Goal: Find specific page/section: Find specific page/section

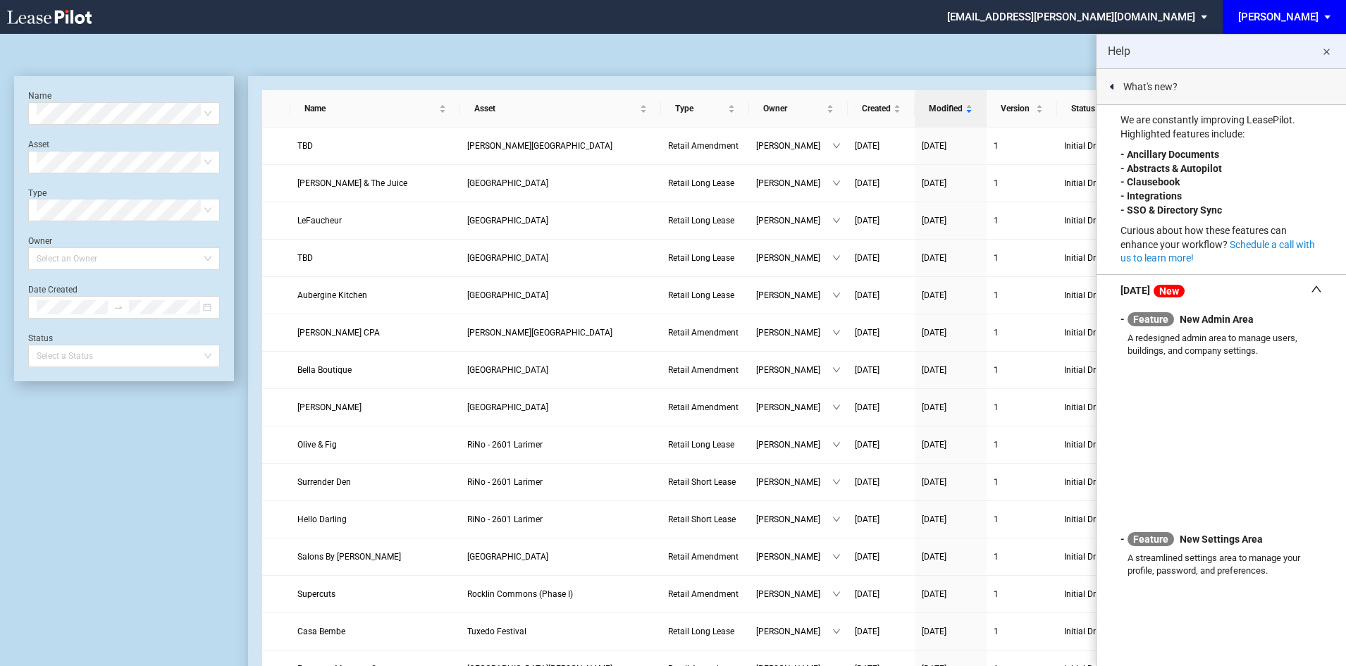
click at [1326, 51] on md-icon "close" at bounding box center [1325, 52] width 17 height 17
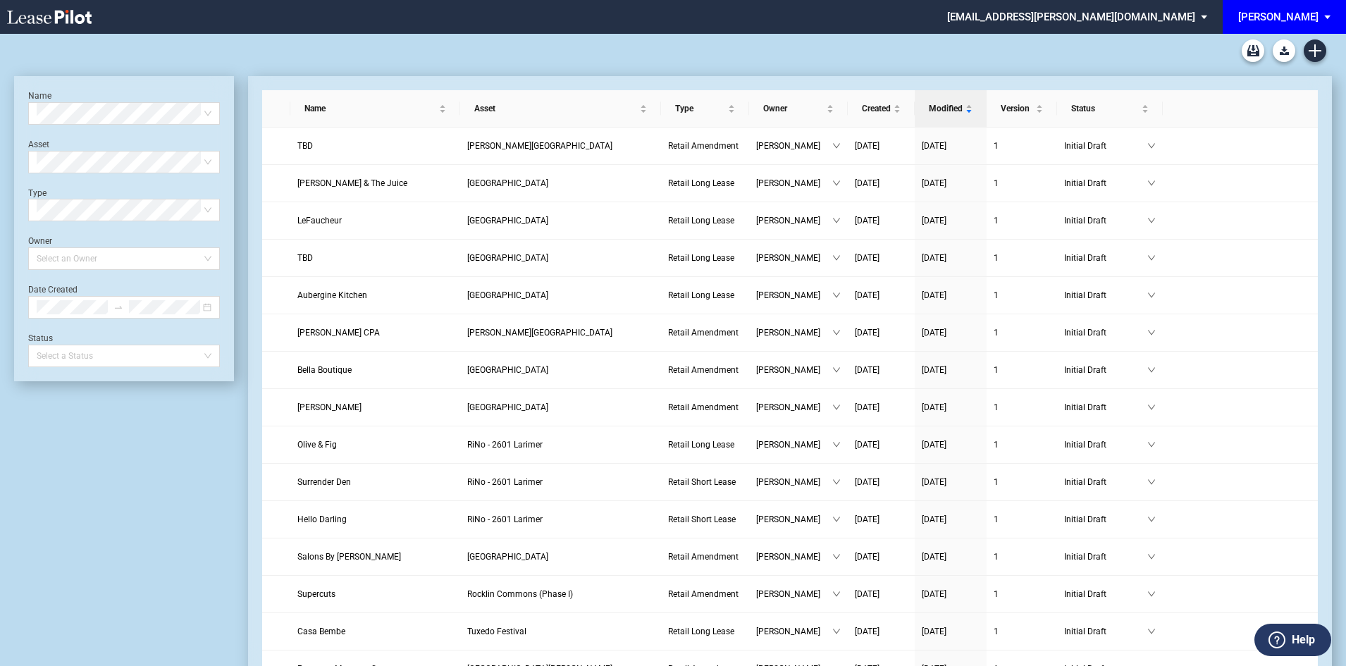
click at [1334, 13] on span "EDENS: \aEDENS\a" at bounding box center [1329, 17] width 17 height 34
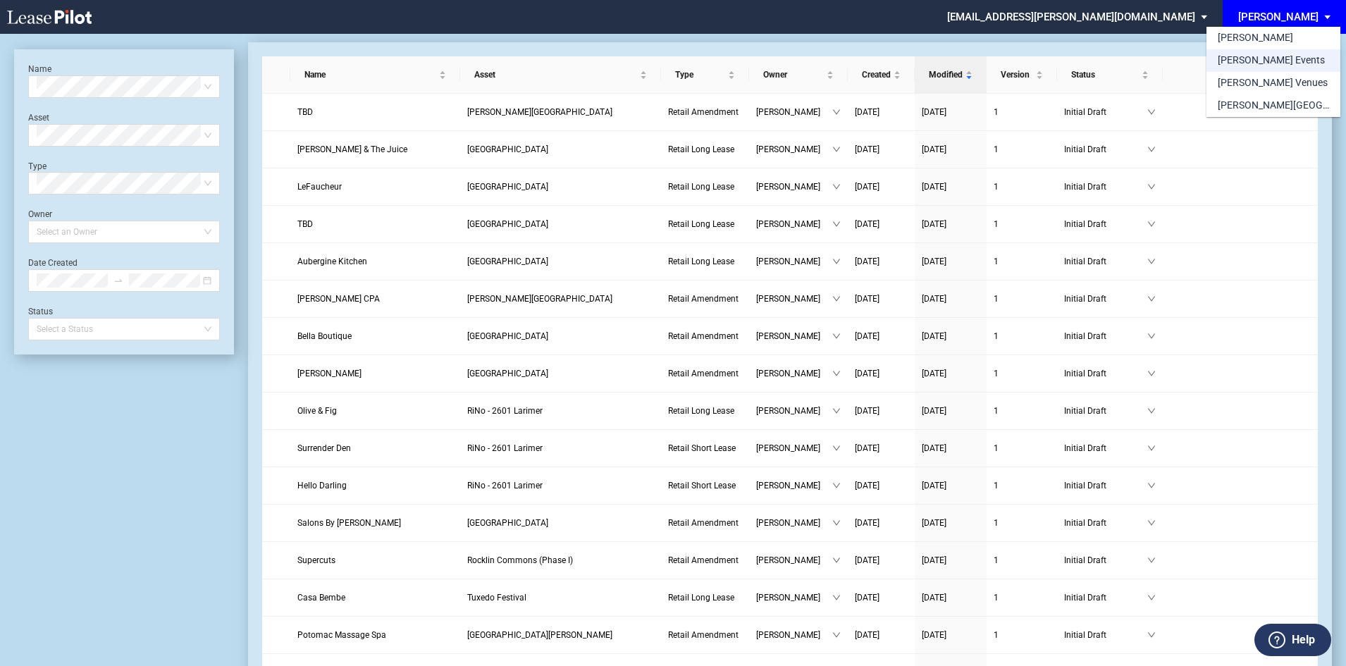
click at [1260, 64] on div "[PERSON_NAME] Events" at bounding box center [1270, 61] width 107 height 14
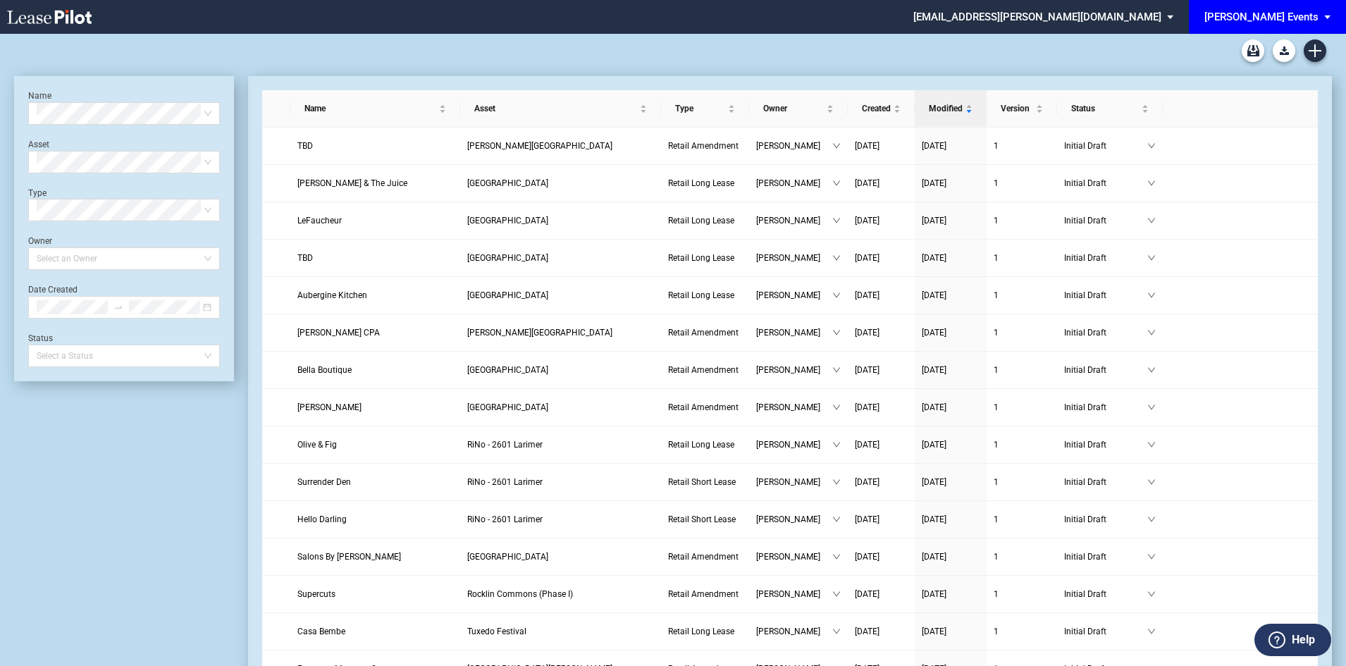
scroll to position [34, 0]
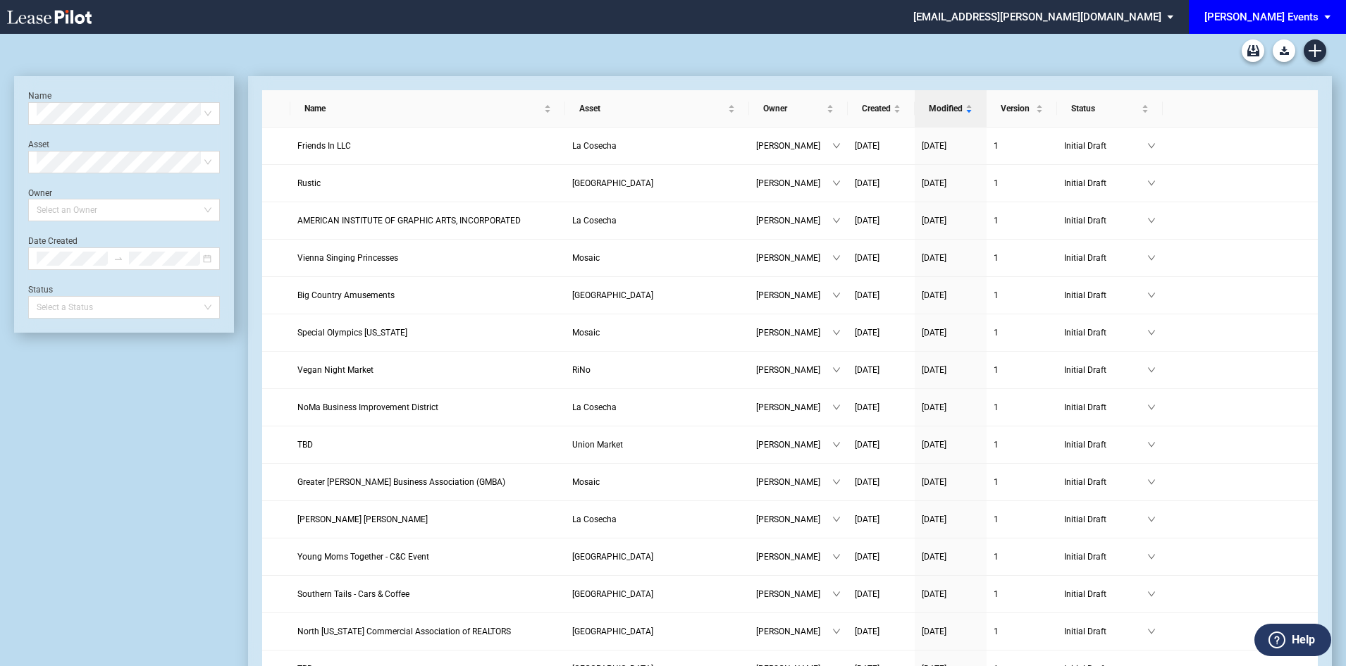
click at [1313, 24] on span "[PERSON_NAME] Events" at bounding box center [1261, 17] width 114 height 34
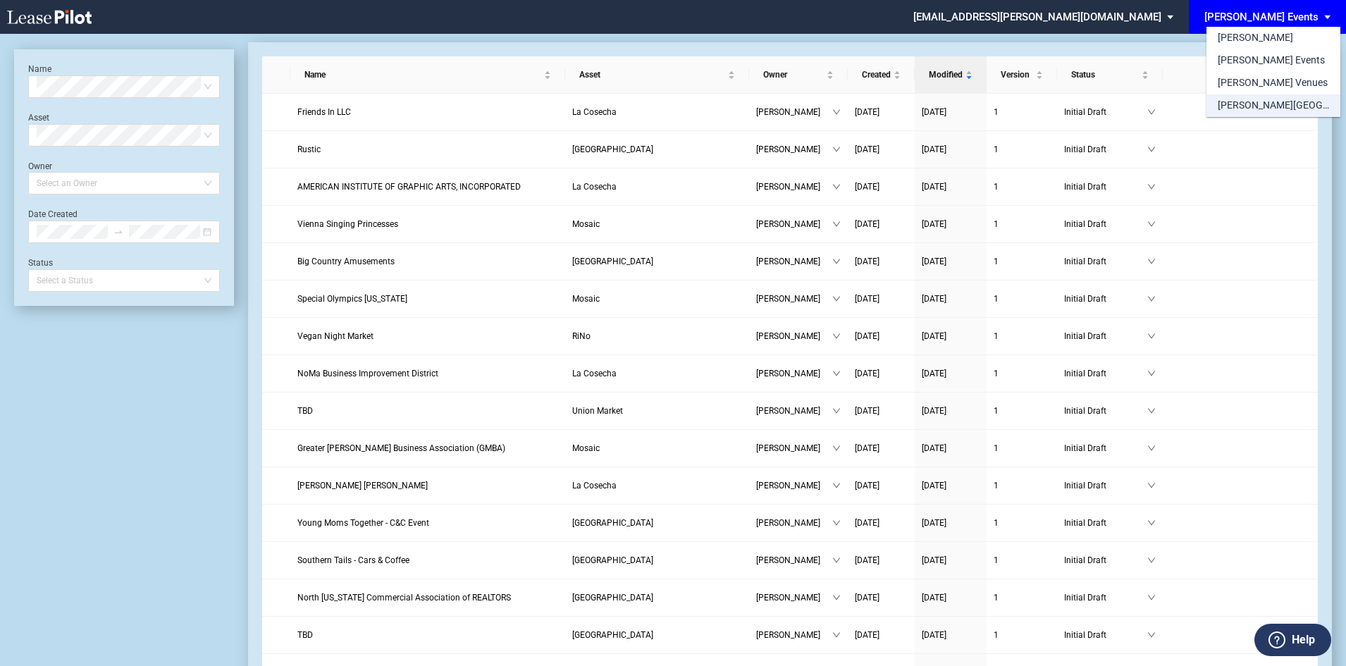
click at [1312, 102] on div "[PERSON_NAME][GEOGRAPHIC_DATA] Consents" at bounding box center [1272, 106] width 111 height 14
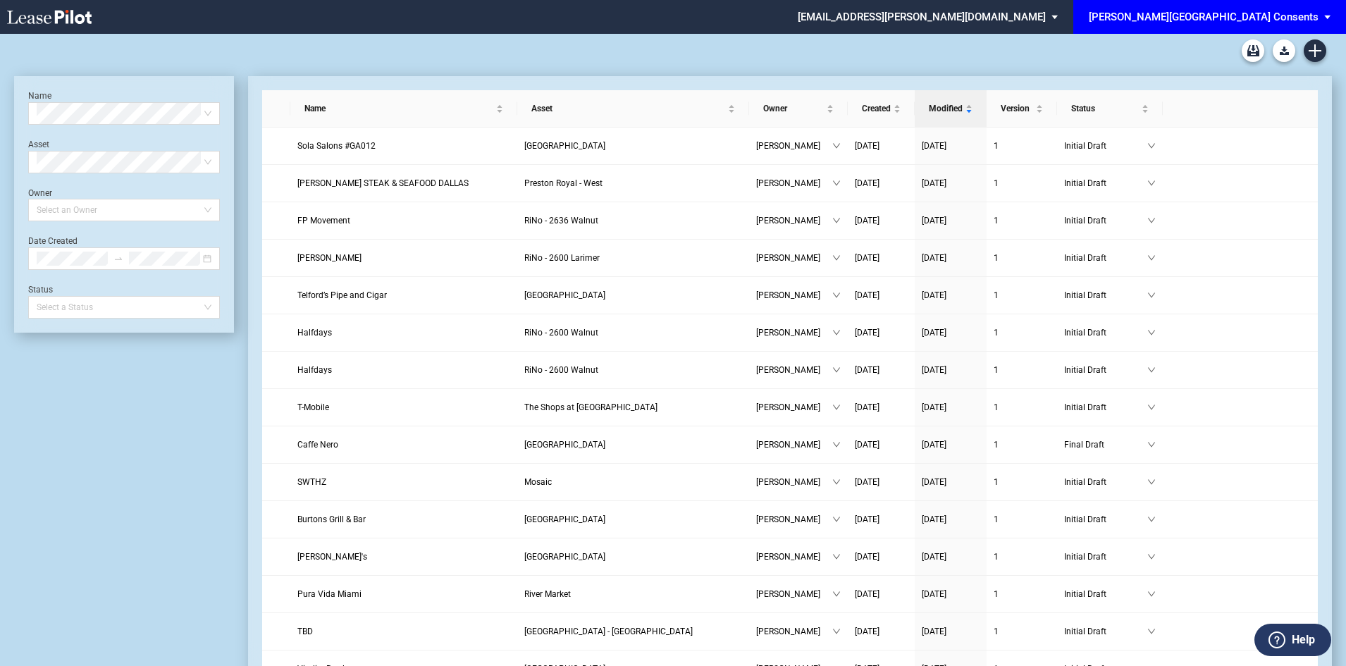
click at [1191, 21] on div "[PERSON_NAME][GEOGRAPHIC_DATA] Consents" at bounding box center [1203, 17] width 230 height 13
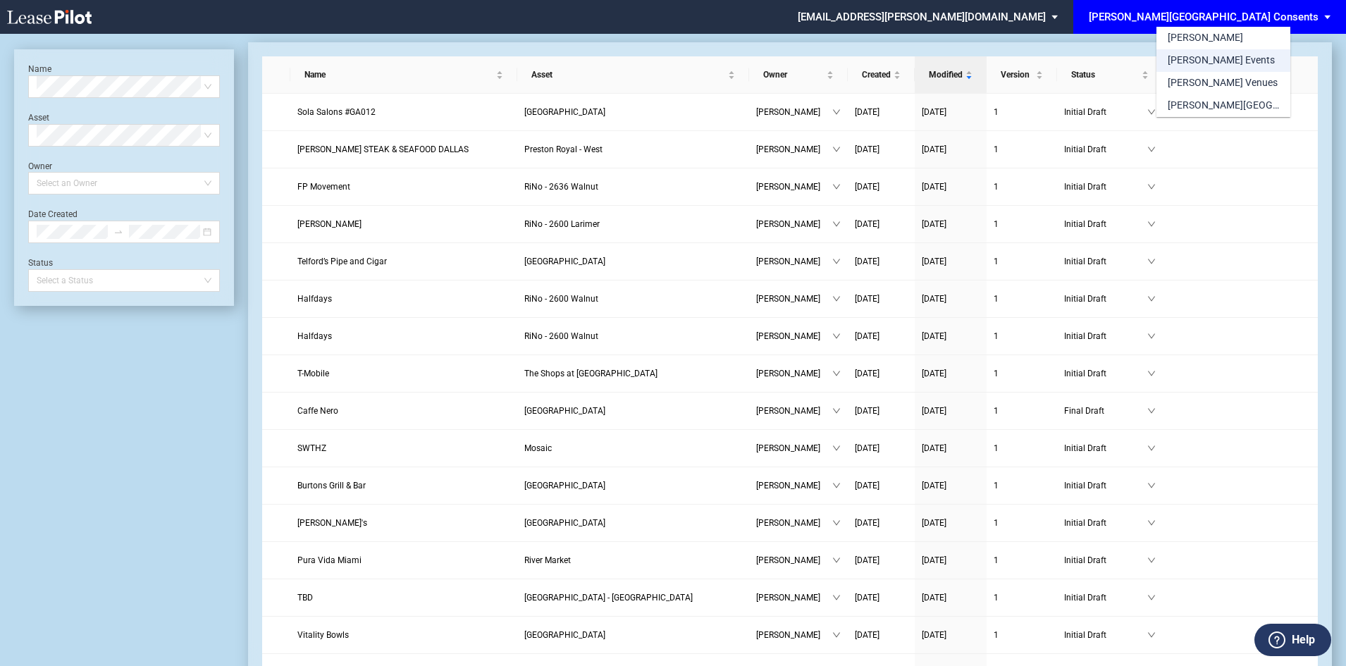
click at [1198, 61] on div "[PERSON_NAME] Events" at bounding box center [1220, 61] width 107 height 14
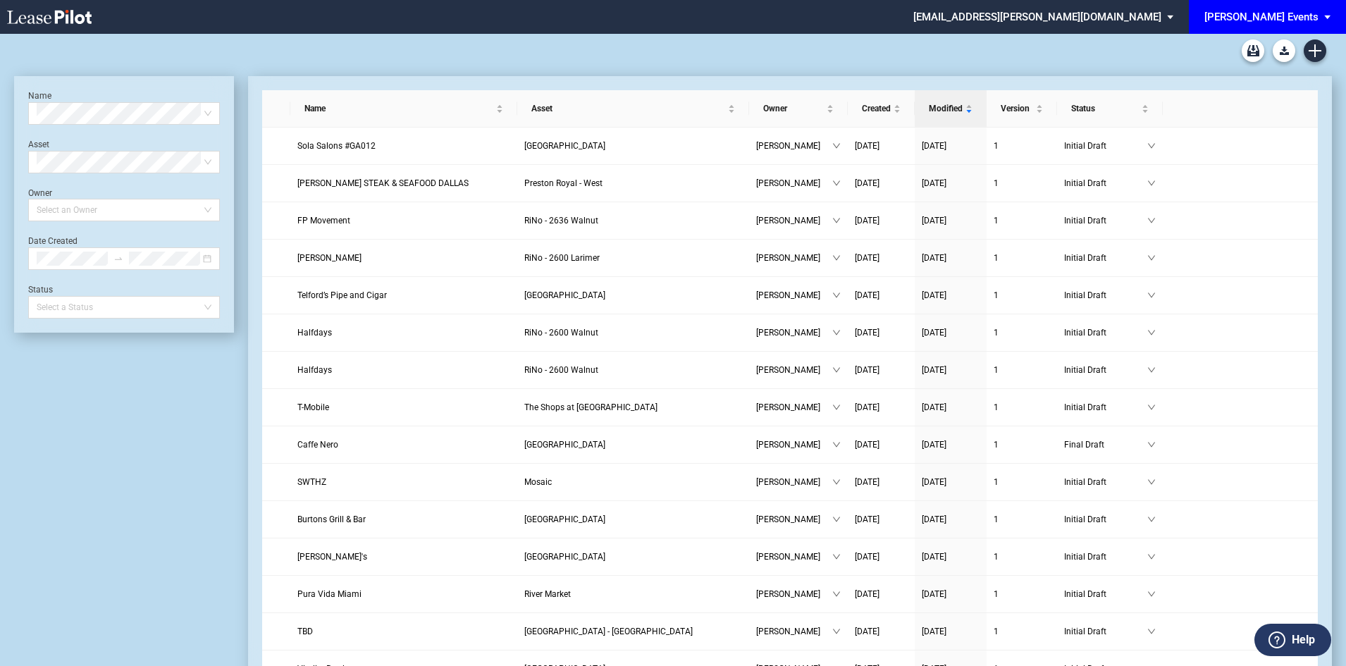
scroll to position [34, 0]
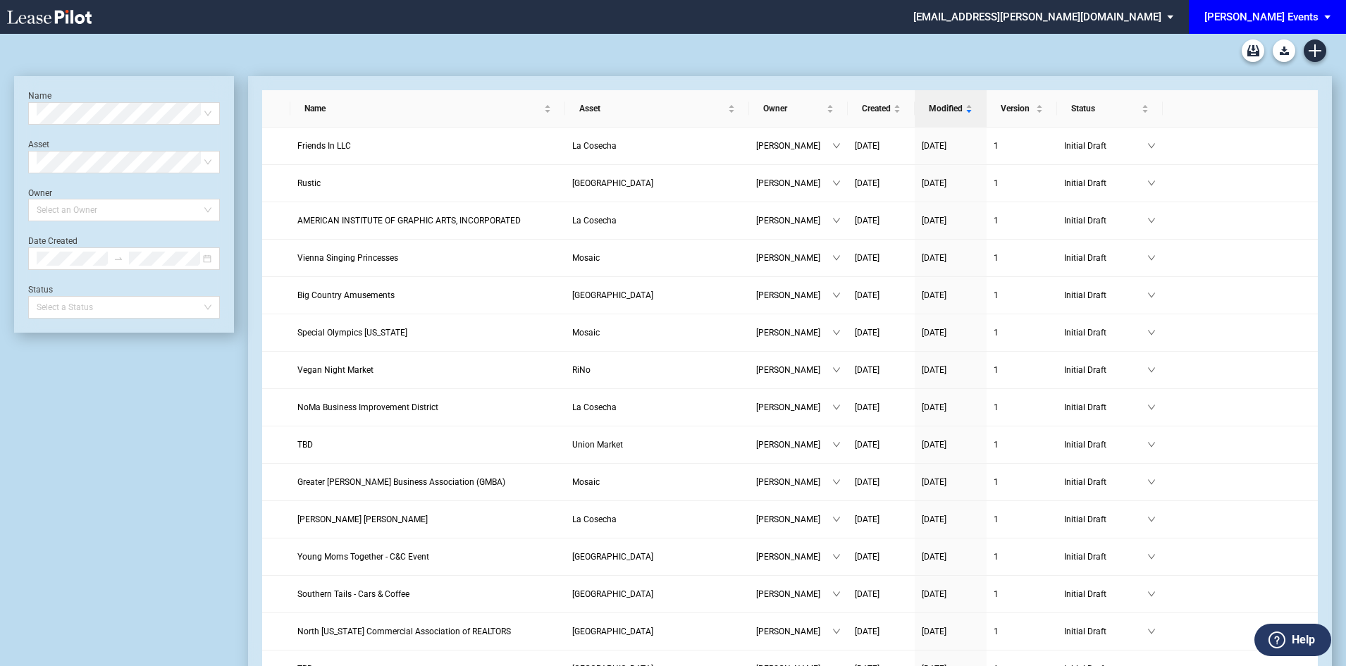
click at [1265, 11] on div "[PERSON_NAME] Events" at bounding box center [1261, 17] width 114 height 13
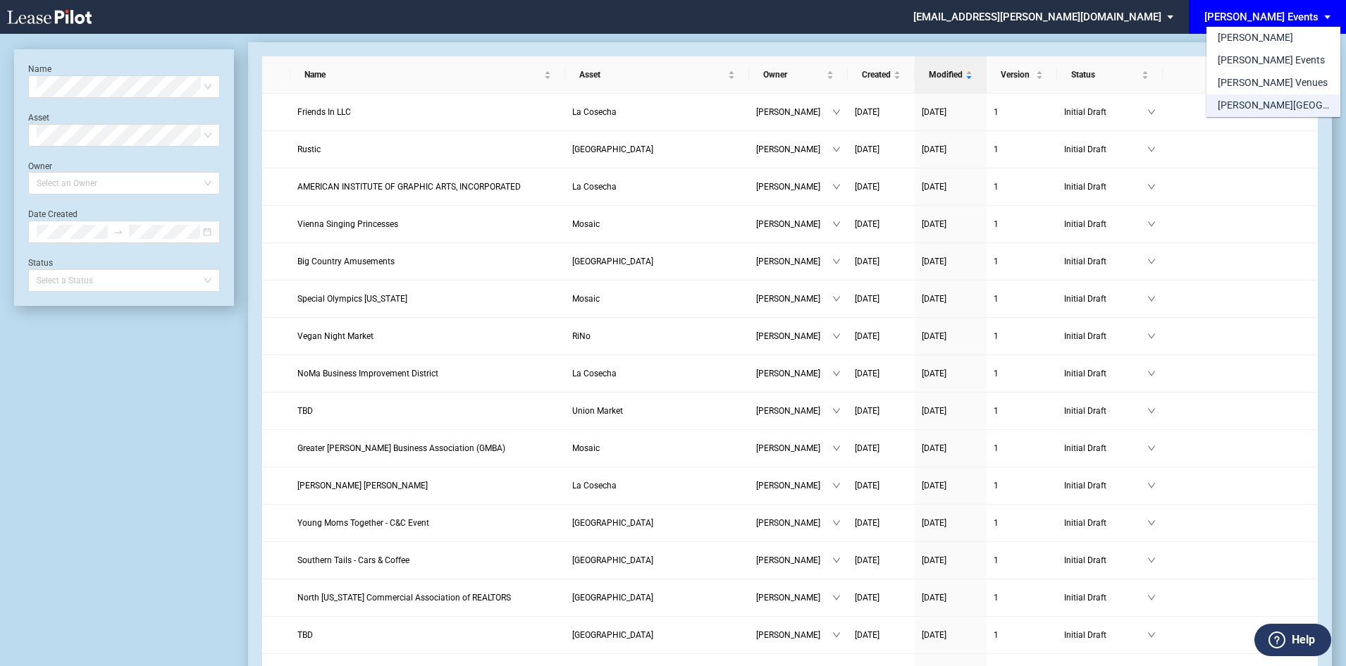
click at [1267, 101] on div "[PERSON_NAME][GEOGRAPHIC_DATA] Consents" at bounding box center [1272, 106] width 111 height 14
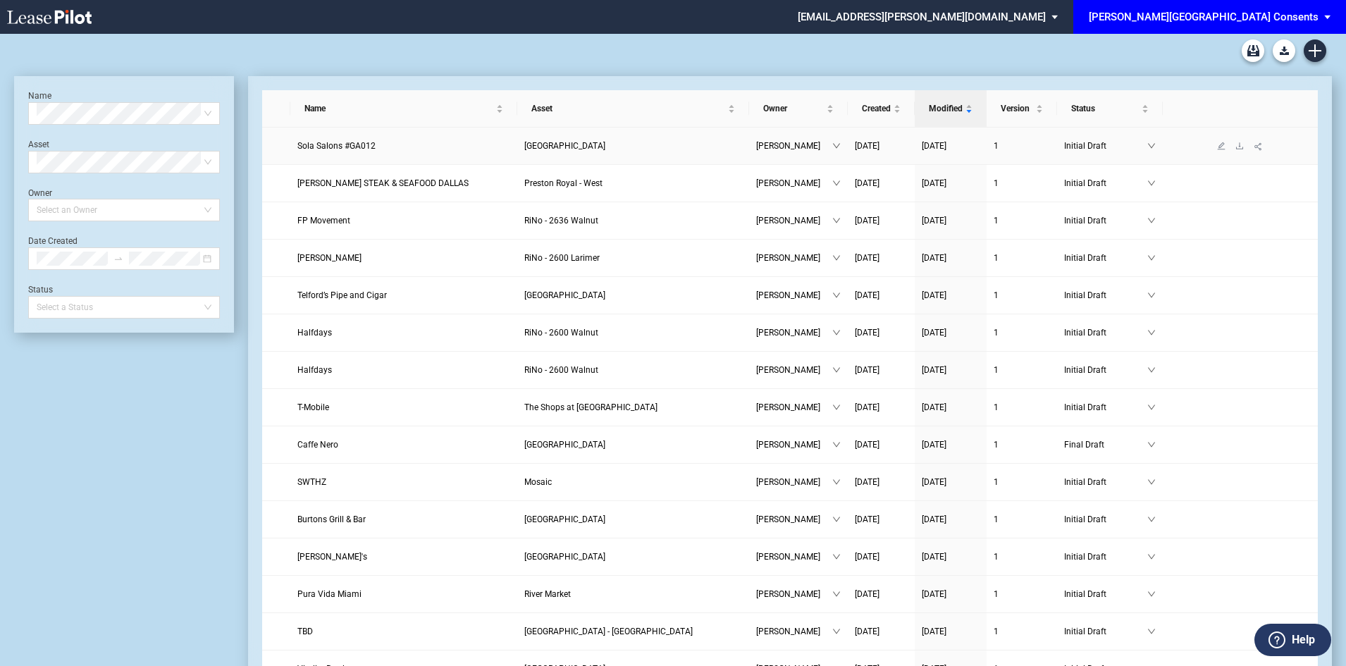
click at [346, 148] on span "Sola Salons #GA012" at bounding box center [336, 146] width 78 height 10
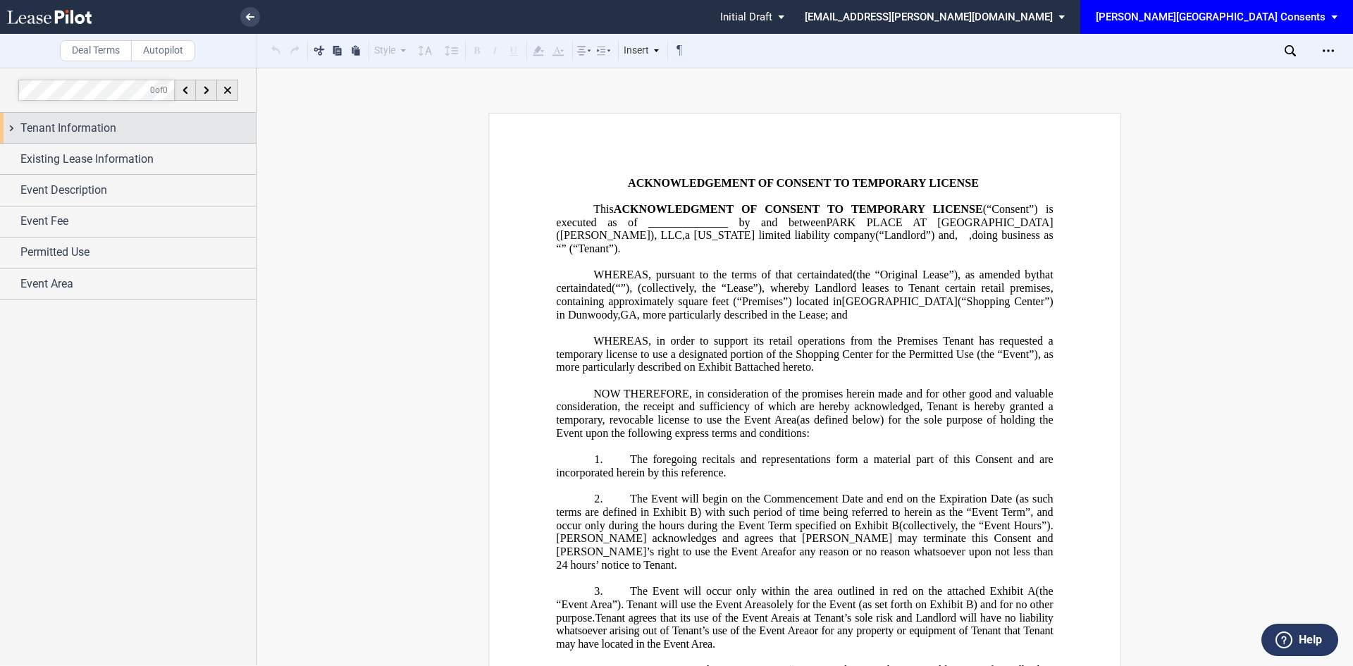
click at [119, 128] on div "Tenant Information" at bounding box center [137, 128] width 235 height 17
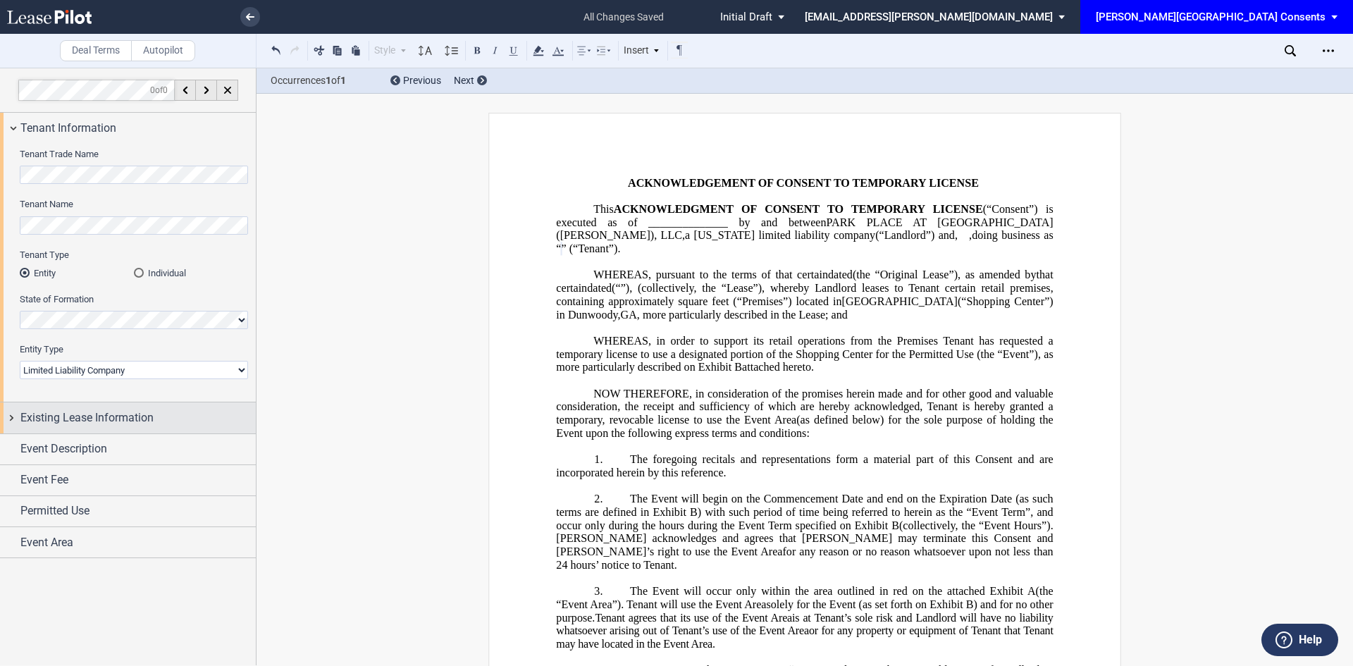
click at [94, 418] on span "Existing Lease Information" at bounding box center [86, 417] width 133 height 17
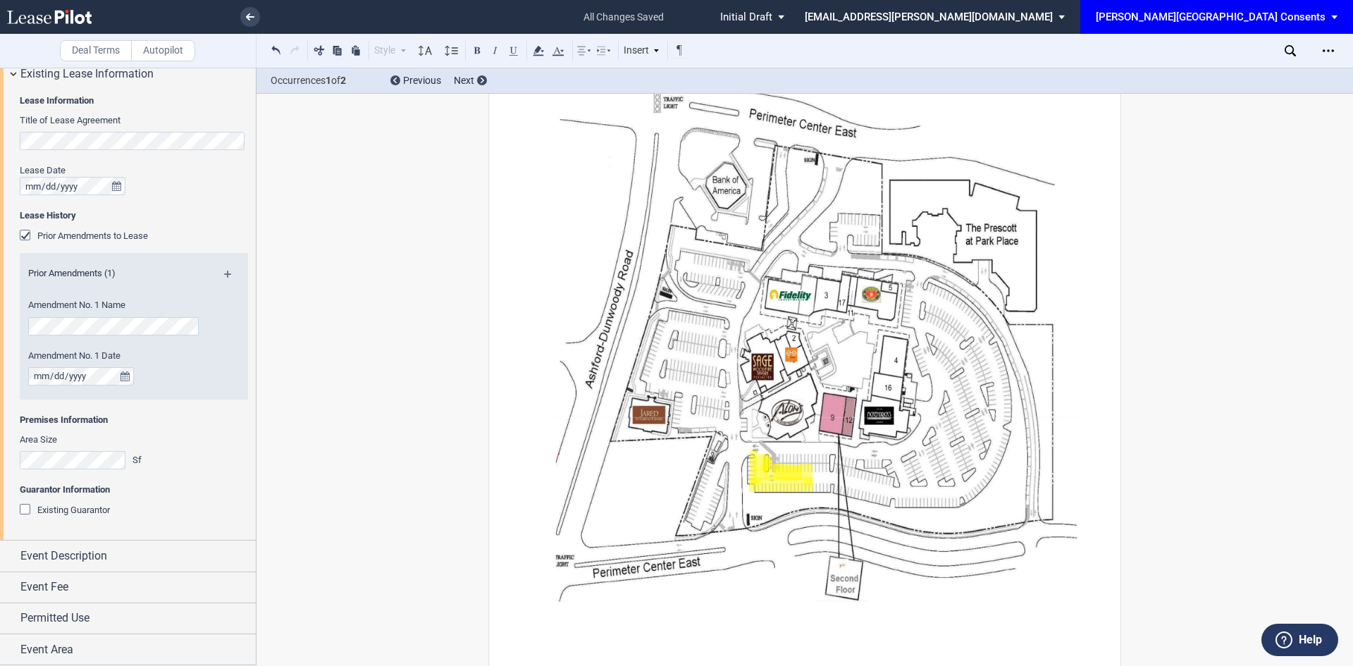
scroll to position [2335, 0]
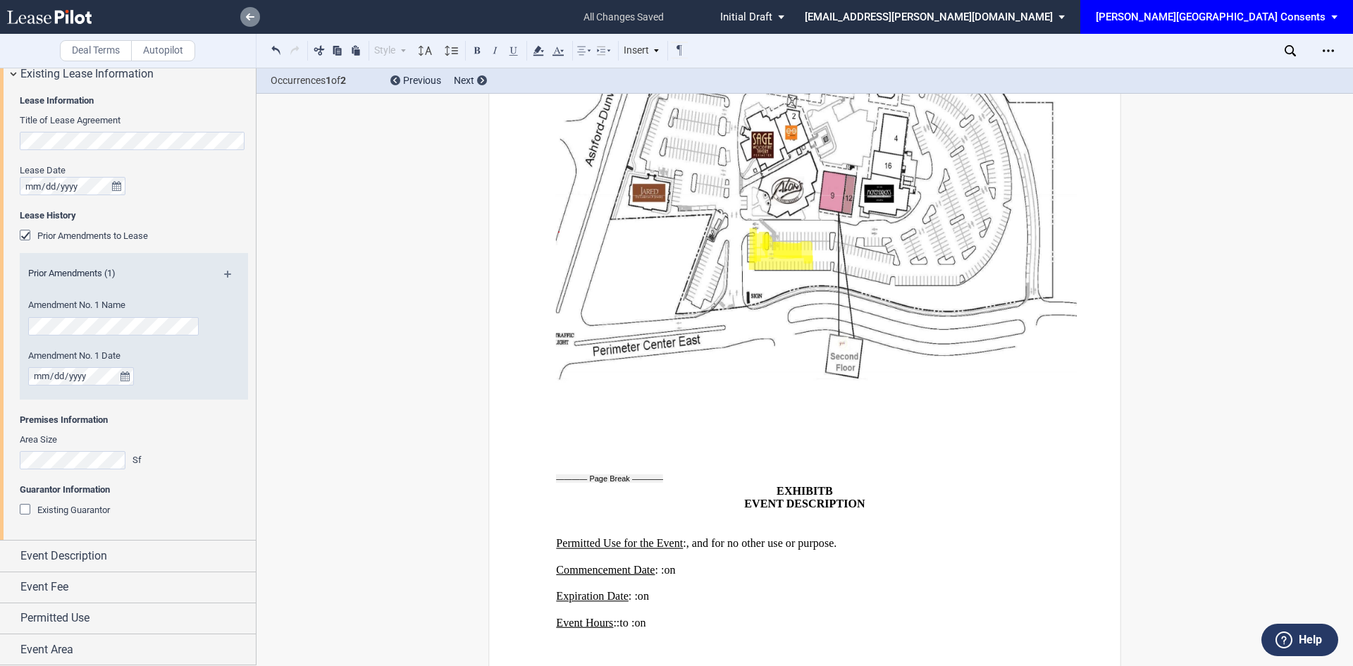
click at [252, 18] on use at bounding box center [250, 16] width 8 height 7
